Goal: Transaction & Acquisition: Purchase product/service

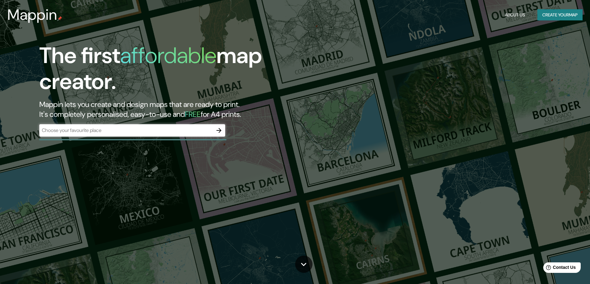
click at [110, 135] on div "​" at bounding box center [132, 130] width 186 height 12
click at [559, 14] on button "Create your map" at bounding box center [559, 14] width 45 height 11
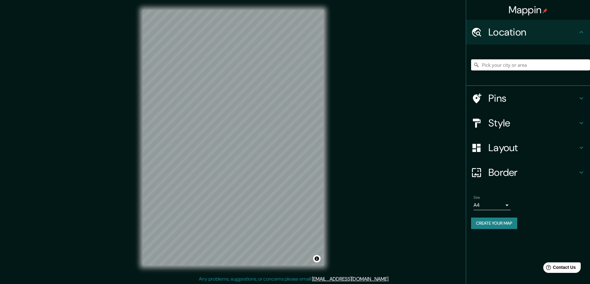
click at [516, 65] on input "Pick your city or area" at bounding box center [530, 64] width 119 height 11
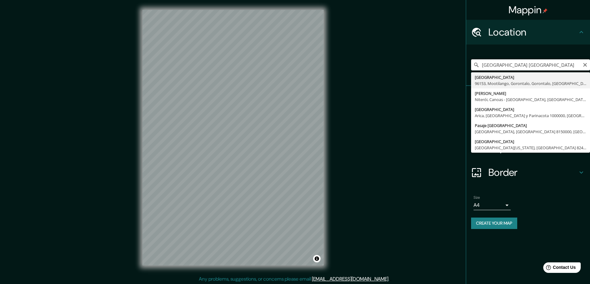
drag, startPoint x: 521, startPoint y: 64, endPoint x: 463, endPoint y: 68, distance: 57.4
click at [463, 68] on div "Mappin Location [GEOGRAPHIC_DATA] [GEOGRAPHIC_DATA], [GEOGRAPHIC_DATA], [GEOGRA…" at bounding box center [295, 143] width 590 height 286
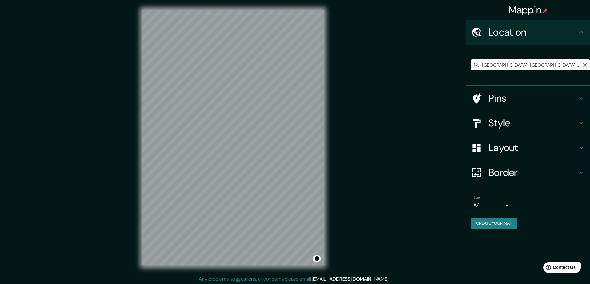
click at [560, 61] on input "[GEOGRAPHIC_DATA], [GEOGRAPHIC_DATA], [GEOGRAPHIC_DATA]" at bounding box center [530, 64] width 119 height 11
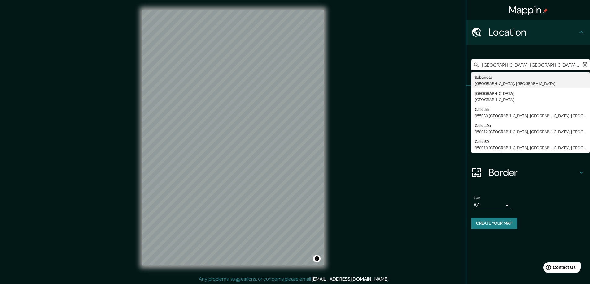
type input "[GEOGRAPHIC_DATA], [GEOGRAPHIC_DATA], [GEOGRAPHIC_DATA]"
click at [444, 110] on div "Mappin Location [GEOGRAPHIC_DATA], [GEOGRAPHIC_DATA], [GEOGRAPHIC_DATA] [GEOGRA…" at bounding box center [295, 143] width 590 height 286
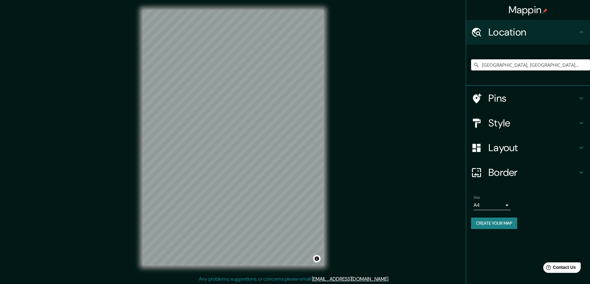
click at [507, 102] on h4 "Pins" at bounding box center [532, 98] width 89 height 12
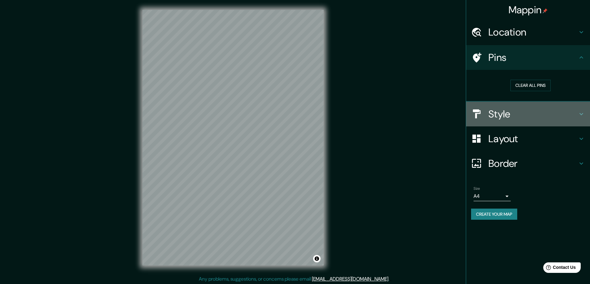
click at [508, 114] on h4 "Style" at bounding box center [532, 114] width 89 height 12
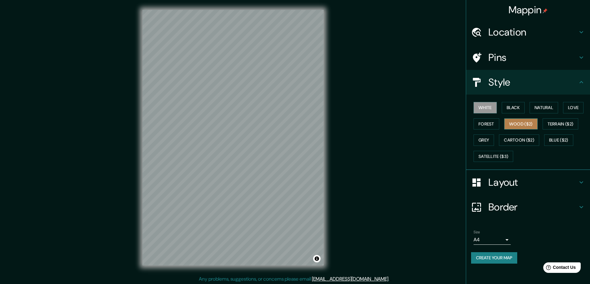
click at [514, 123] on button "Wood ($2)" at bounding box center [520, 124] width 33 height 11
click at [510, 109] on button "Black" at bounding box center [512, 107] width 23 height 11
click at [493, 105] on button "White" at bounding box center [484, 107] width 23 height 11
click at [493, 157] on button "Satellite ($3)" at bounding box center [493, 156] width 40 height 11
click at [508, 237] on body "Mappin Location [GEOGRAPHIC_DATA], [GEOGRAPHIC_DATA], [GEOGRAPHIC_DATA] [GEOGRA…" at bounding box center [295, 142] width 590 height 284
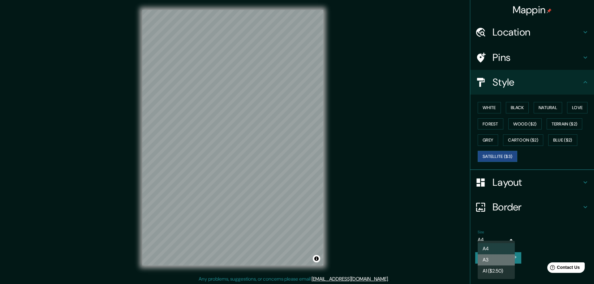
click at [493, 258] on li "A3" at bounding box center [496, 260] width 37 height 11
type input "a4"
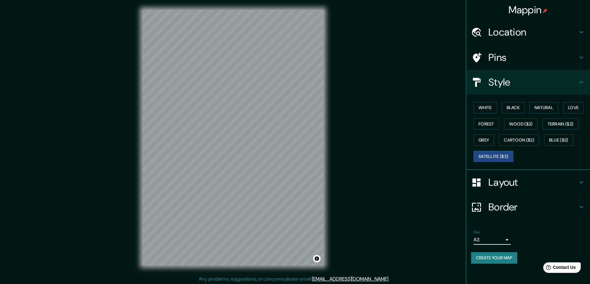
click at [512, 29] on h4 "Location" at bounding box center [532, 32] width 89 height 12
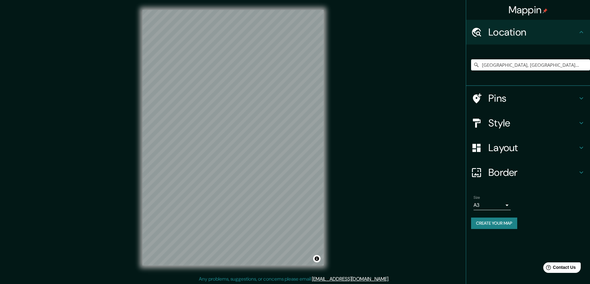
click at [512, 29] on h4 "Location" at bounding box center [532, 32] width 89 height 12
click at [512, 100] on h4 "Pins" at bounding box center [532, 98] width 89 height 12
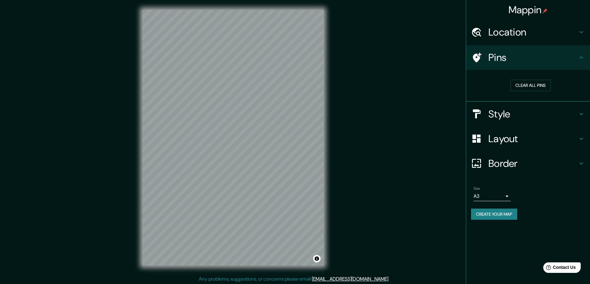
click at [511, 118] on h4 "Style" at bounding box center [532, 114] width 89 height 12
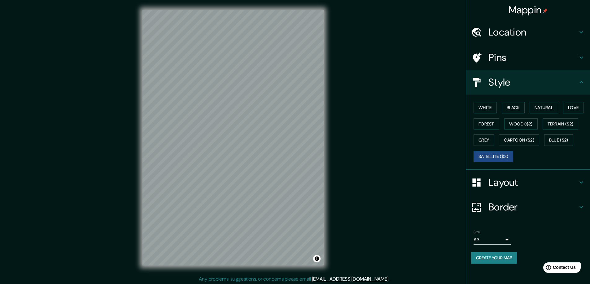
click at [504, 193] on div "Layout" at bounding box center [528, 182] width 124 height 25
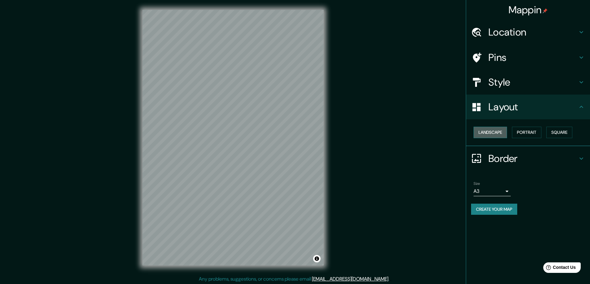
click at [496, 130] on button "Landscape" at bounding box center [489, 132] width 33 height 11
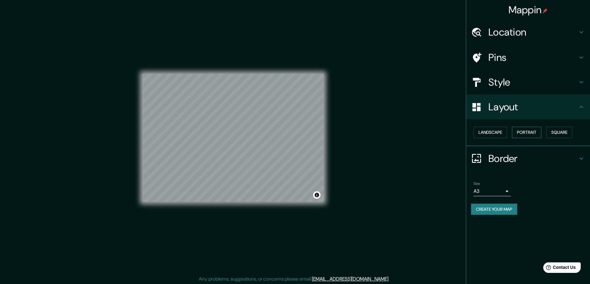
click at [527, 134] on button "Portrait" at bounding box center [526, 132] width 29 height 11
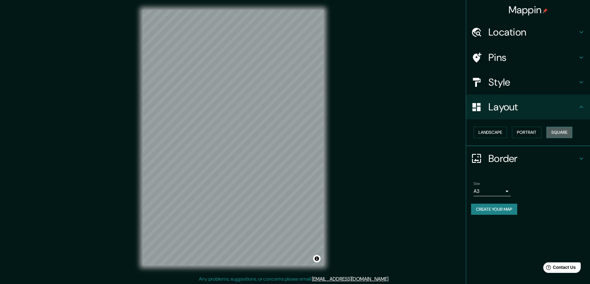
click at [559, 133] on button "Square" at bounding box center [559, 132] width 26 height 11
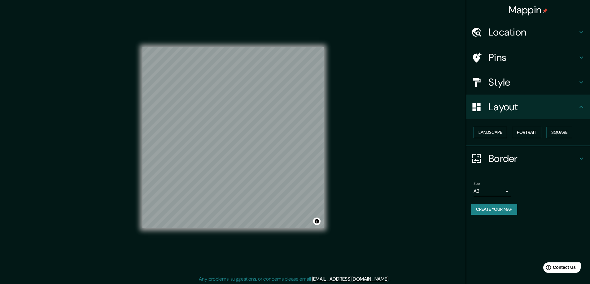
click at [499, 132] on button "Landscape" at bounding box center [489, 132] width 33 height 11
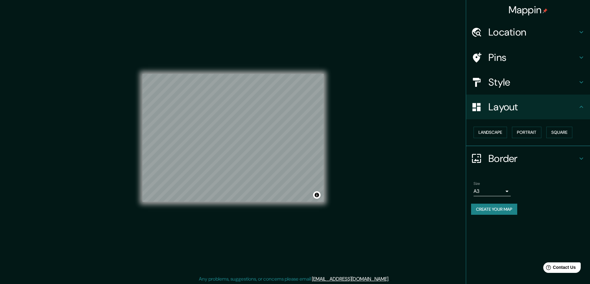
click at [132, 114] on div "Mappin Location [GEOGRAPHIC_DATA], [GEOGRAPHIC_DATA], [GEOGRAPHIC_DATA] [GEOGRA…" at bounding box center [295, 143] width 590 height 286
click at [262, 74] on div at bounding box center [232, 74] width 181 height 0
drag, startPoint x: 293, startPoint y: 132, endPoint x: 271, endPoint y: 127, distance: 22.8
click at [272, 127] on div at bounding box center [274, 124] width 5 height 5
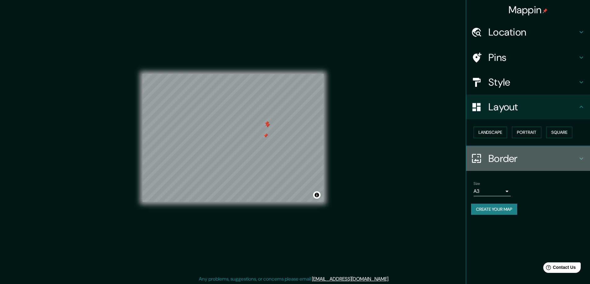
click at [499, 158] on h4 "Border" at bounding box center [532, 159] width 89 height 12
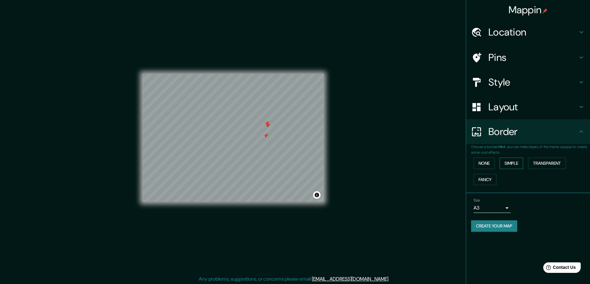
drag, startPoint x: 505, startPoint y: 165, endPoint x: 508, endPoint y: 165, distance: 3.4
click at [507, 165] on button "Simple" at bounding box center [511, 163] width 24 height 11
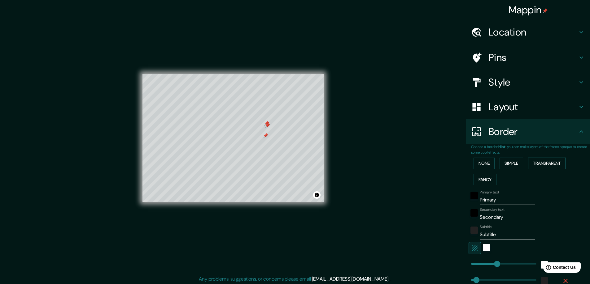
drag, startPoint x: 541, startPoint y: 165, endPoint x: 534, endPoint y: 164, distance: 7.2
click at [542, 165] on button "Transparent" at bounding box center [547, 163] width 38 height 11
click at [474, 166] on button "None" at bounding box center [483, 163] width 21 height 11
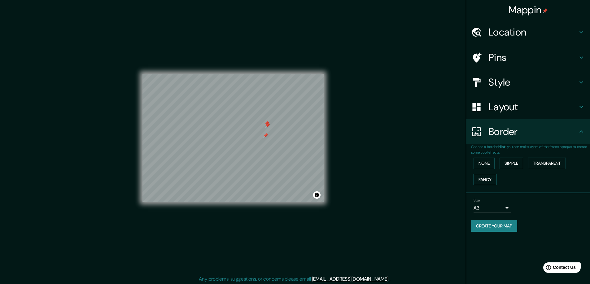
click at [483, 180] on button "Fancy" at bounding box center [484, 179] width 23 height 11
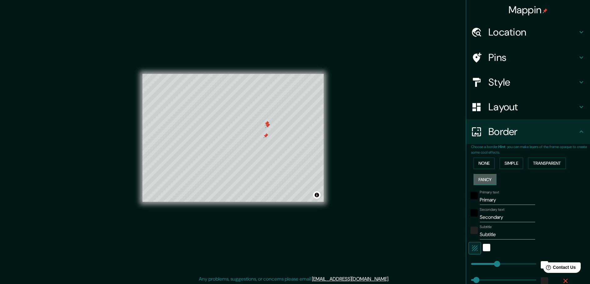
click at [484, 179] on button "Fancy" at bounding box center [484, 179] width 23 height 11
type input "47"
type input "23"
click at [479, 166] on button "None" at bounding box center [483, 163] width 21 height 11
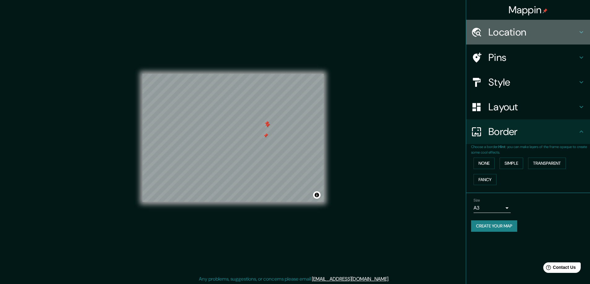
click at [501, 33] on h4 "Location" at bounding box center [532, 32] width 89 height 12
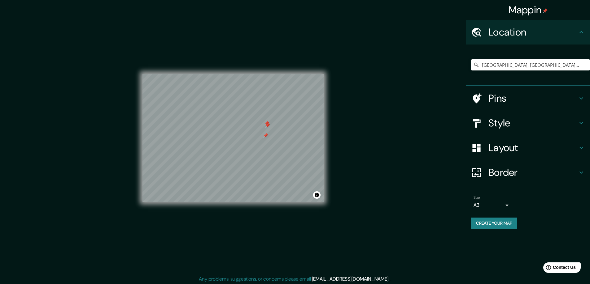
click at [500, 100] on h4 "Pins" at bounding box center [532, 98] width 89 height 12
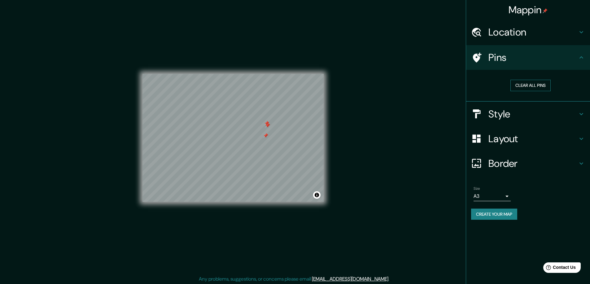
click at [530, 86] on button "Clear all pins" at bounding box center [530, 85] width 40 height 11
click at [504, 57] on h4 "Pins" at bounding box center [532, 57] width 89 height 12
click at [526, 90] on button "Clear all pins" at bounding box center [530, 85] width 40 height 11
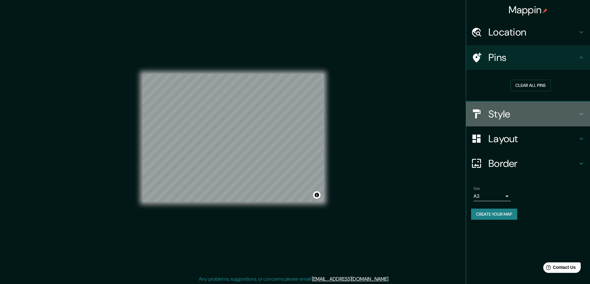
click at [499, 115] on h4 "Style" at bounding box center [532, 114] width 89 height 12
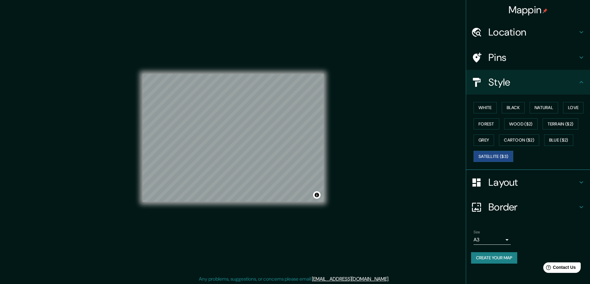
click at [494, 184] on h4 "Layout" at bounding box center [532, 182] width 89 height 12
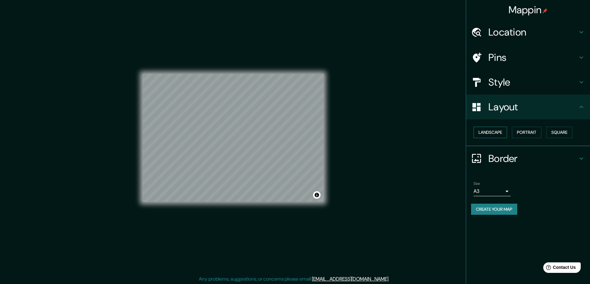
click at [496, 135] on button "Landscape" at bounding box center [489, 132] width 33 height 11
click at [532, 139] on div "Landscape [GEOGRAPHIC_DATA]" at bounding box center [530, 132] width 119 height 16
click at [528, 134] on button "Portrait" at bounding box center [526, 132] width 29 height 11
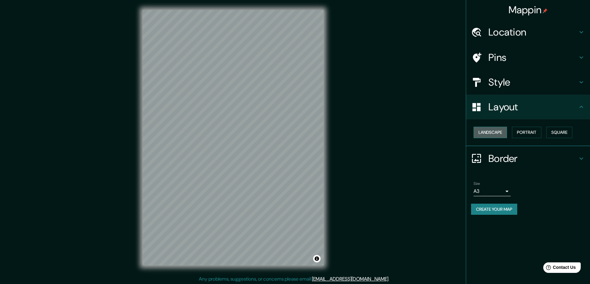
click at [497, 130] on button "Landscape" at bounding box center [489, 132] width 33 height 11
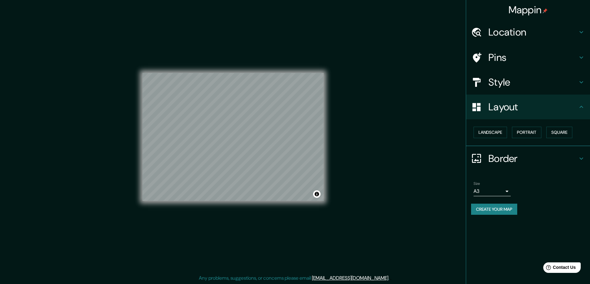
scroll to position [1, 0]
click at [500, 207] on button "Create your map" at bounding box center [494, 209] width 46 height 11
click at [495, 35] on h4 "Location" at bounding box center [532, 32] width 89 height 12
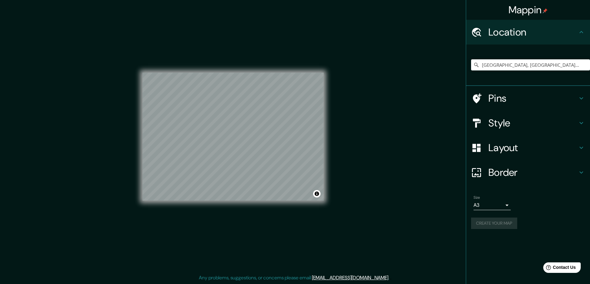
click at [512, 223] on div "Create your map" at bounding box center [528, 223] width 114 height 11
